Goal: Task Accomplishment & Management: Use online tool/utility

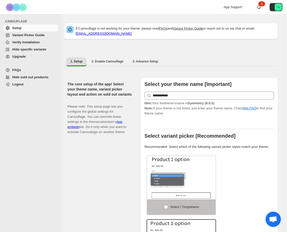
click at [26, 44] on span "Verify Installation" at bounding box center [34, 42] width 45 height 5
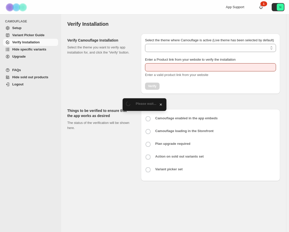
click at [20, 27] on span "Setup" at bounding box center [16, 28] width 9 height 4
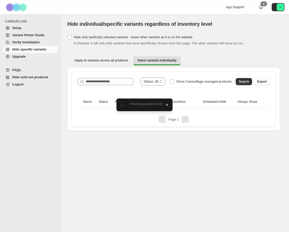
click at [246, 74] on div "**********" at bounding box center [173, 99] width 205 height 56
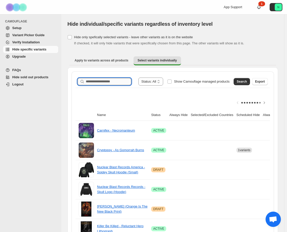
click at [112, 82] on input "Search product name" at bounding box center [108, 81] width 45 height 7
paste input "**********"
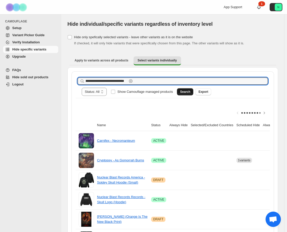
type input "**********"
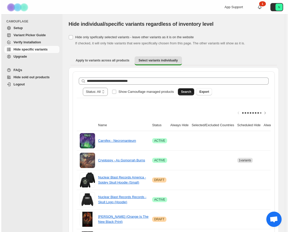
scroll to position [0, 0]
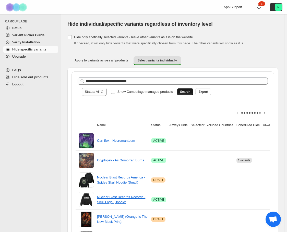
click at [190, 90] on span "Search" at bounding box center [185, 92] width 10 height 4
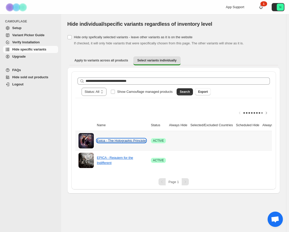
click at [127, 139] on link "Epica - The Holographic Principle" at bounding box center [121, 141] width 49 height 4
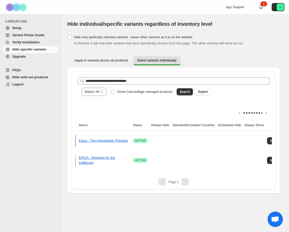
scroll to position [0, 37]
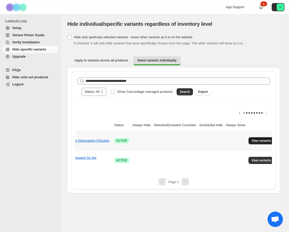
click at [252, 139] on span "View variants" at bounding box center [262, 141] width 20 height 4
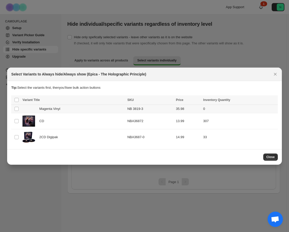
click at [49, 105] on td "Magenta Vinyl" at bounding box center [73, 109] width 105 height 8
click at [219, 98] on span "Schedule hide" at bounding box center [212, 100] width 21 height 4
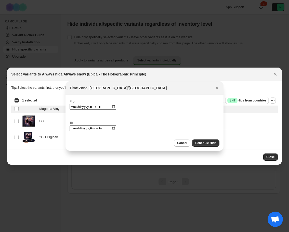
click at [105, 108] on input ":rf:" at bounding box center [93, 107] width 47 height 6
click at [115, 109] on input ":rf:" at bounding box center [93, 107] width 47 height 6
type input "**********"
drag, startPoint x: 213, startPoint y: 118, endPoint x: 217, endPoint y: 118, distance: 3.9
click at [213, 118] on div "From To" at bounding box center [145, 115] width 150 height 32
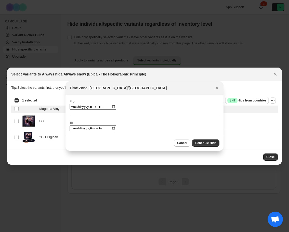
click at [96, 127] on input ":rf:" at bounding box center [93, 129] width 47 height 6
click at [115, 129] on input ":rf:" at bounding box center [93, 129] width 47 height 6
click at [114, 128] on input ":rf:" at bounding box center [93, 129] width 47 height 6
type input "**********"
click at [156, 121] on div "From To" at bounding box center [145, 115] width 150 height 32
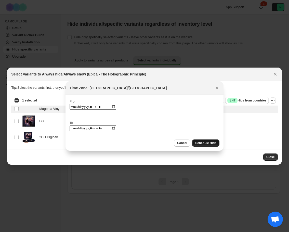
click at [204, 143] on span "Schedule Hide" at bounding box center [205, 143] width 21 height 4
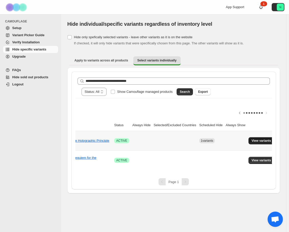
click at [264, 139] on span "View variants" at bounding box center [262, 141] width 20 height 4
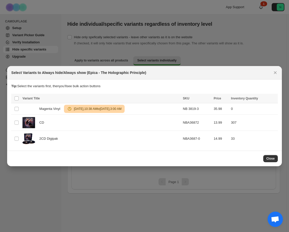
drag, startPoint x: 159, startPoint y: 75, endPoint x: 191, endPoint y: 76, distance: 31.9
click at [159, 75] on div "Select Variants to Always hide/Always show (Epica - The Holographic Principle)" at bounding box center [139, 72] width 257 height 5
click at [277, 75] on button "Close" at bounding box center [275, 72] width 7 height 7
